Goal: Task Accomplishment & Management: Use online tool/utility

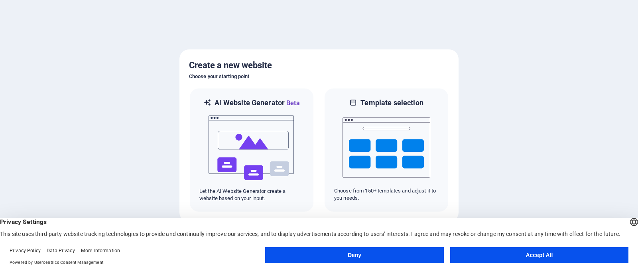
click at [535, 255] on button "Accept All" at bounding box center [540, 255] width 178 height 16
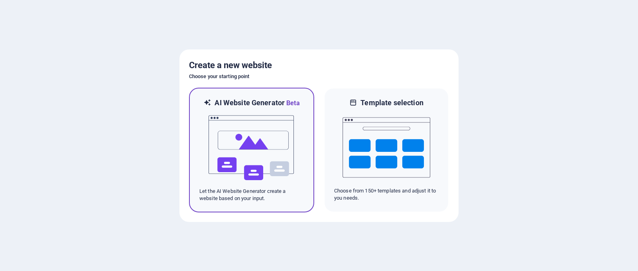
click at [261, 143] on img at bounding box center [252, 148] width 88 height 80
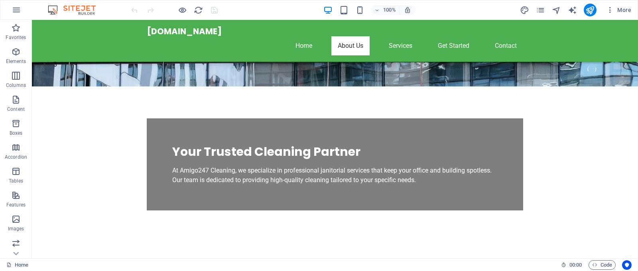
scroll to position [59, 0]
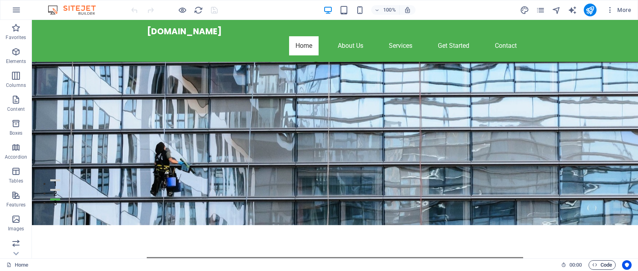
click at [603, 265] on span "Code" at bounding box center [603, 266] width 20 height 10
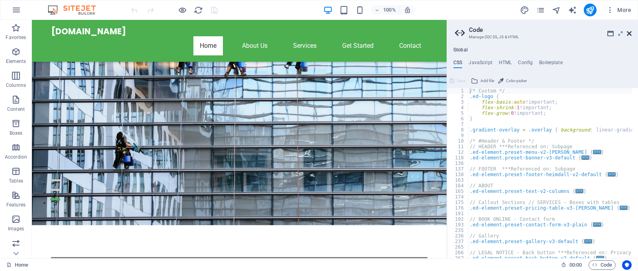
click at [629, 30] on icon at bounding box center [629, 33] width 5 height 6
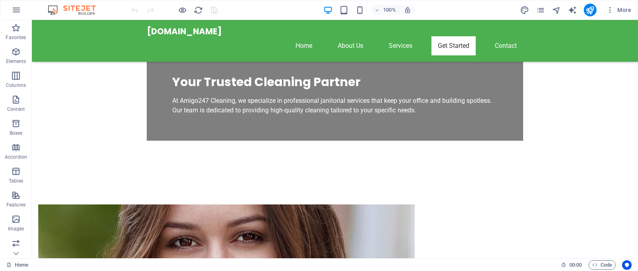
scroll to position [1032, 0]
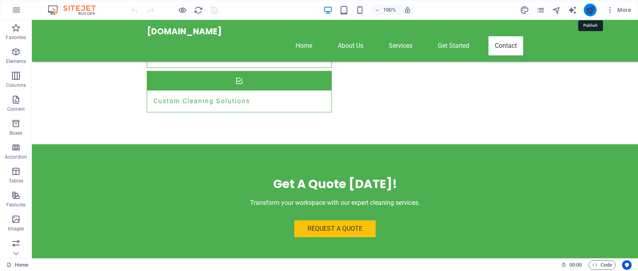
drag, startPoint x: 587, startPoint y: 7, endPoint x: 595, endPoint y: 11, distance: 9.6
click at [595, 11] on button "publish" at bounding box center [590, 10] width 13 height 13
